Goal: Information Seeking & Learning: Learn about a topic

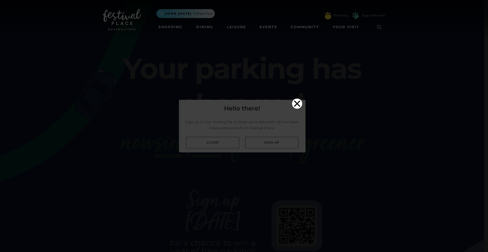
click at [301, 99] on icon "Close" at bounding box center [297, 104] width 10 height 10
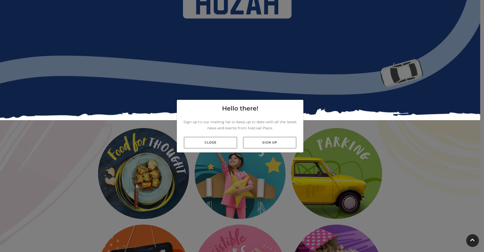
scroll to position [742, 0]
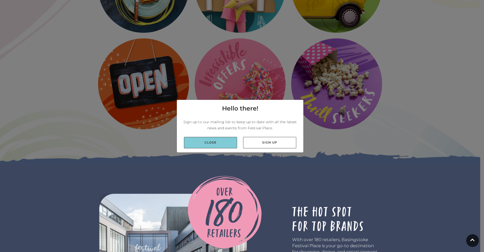
click at [212, 142] on link "Close" at bounding box center [210, 142] width 53 height 11
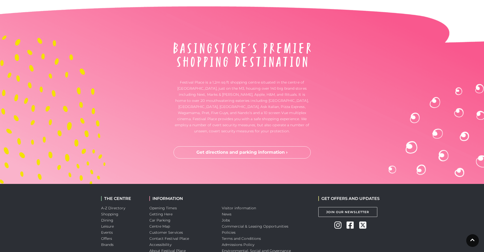
scroll to position [1323, 0]
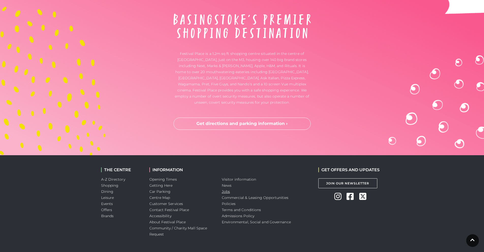
click at [228, 189] on link "Jobs" at bounding box center [226, 191] width 8 height 5
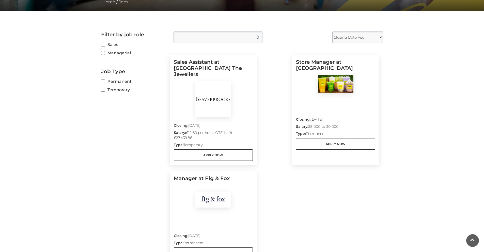
scroll to position [152, 0]
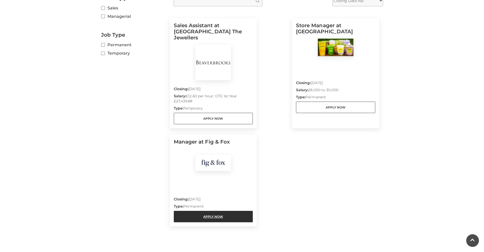
click at [210, 211] on link "Apply Now" at bounding box center [213, 216] width 79 height 11
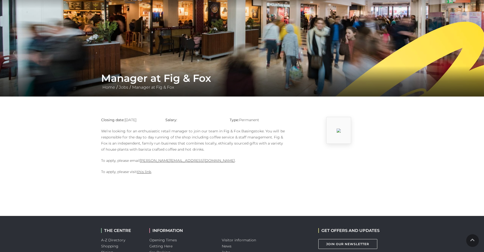
scroll to position [109, 0]
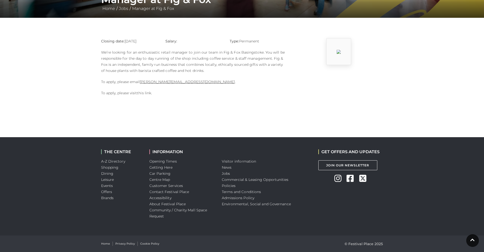
click at [146, 94] on link "this link" at bounding box center [144, 93] width 14 height 5
